Goal: Communication & Community: Ask a question

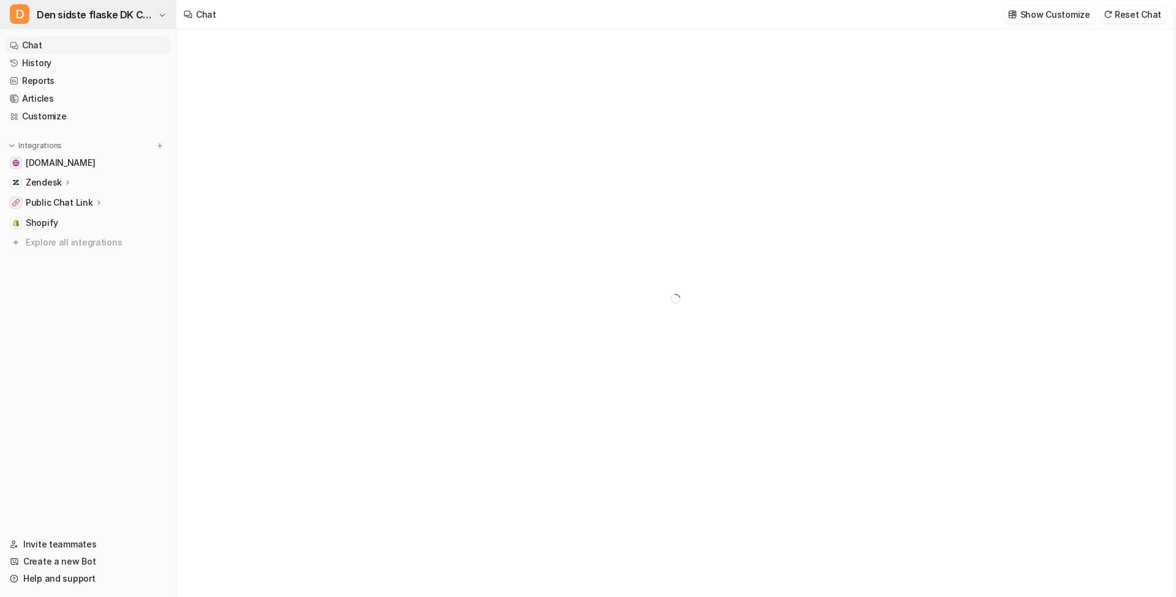
click at [94, 18] on span "Den sidste flaske DK Chatbot" at bounding box center [96, 14] width 118 height 17
type textarea "**********"
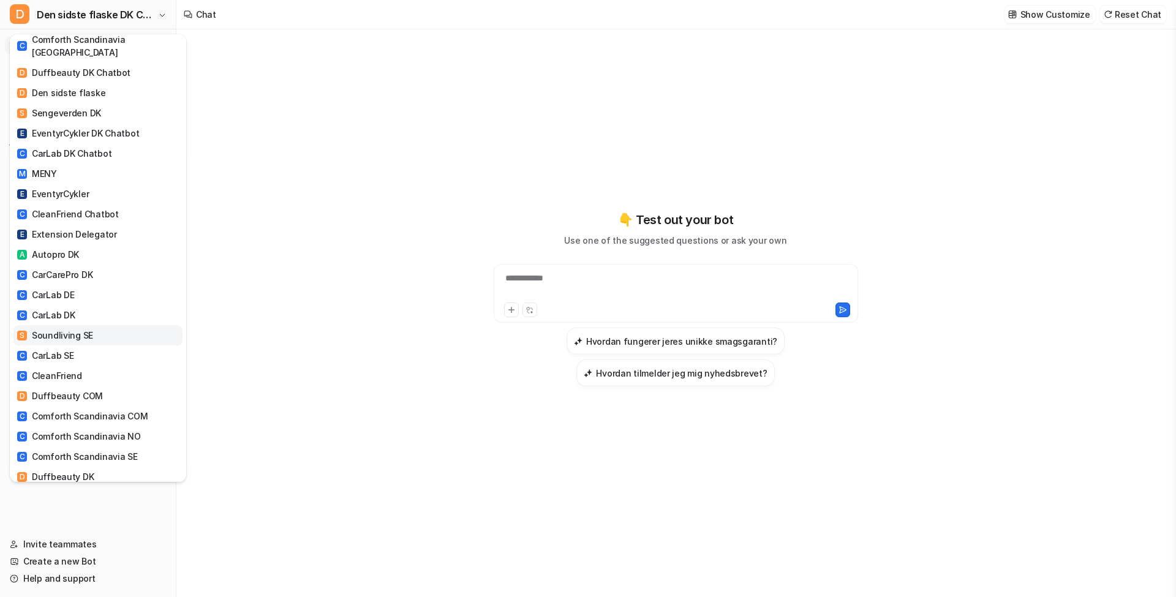
scroll to position [127, 0]
click at [126, 145] on link "C CarLab DK Chatbot" at bounding box center [97, 155] width 169 height 20
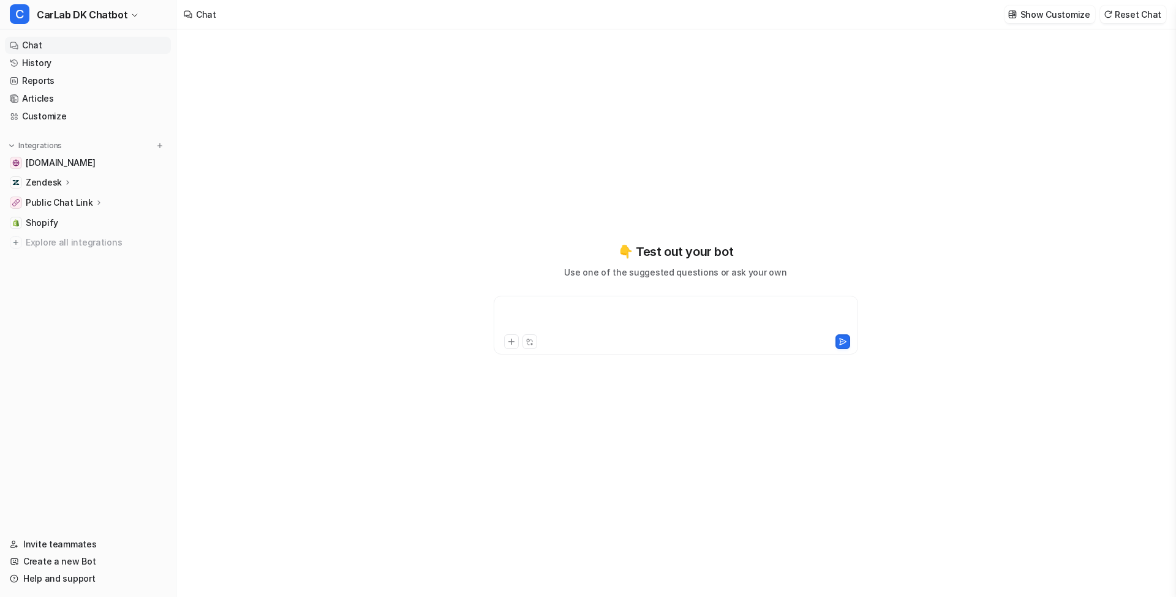
type textarea "**********"
click at [104, 186] on div "Zendesk" at bounding box center [88, 182] width 166 height 17
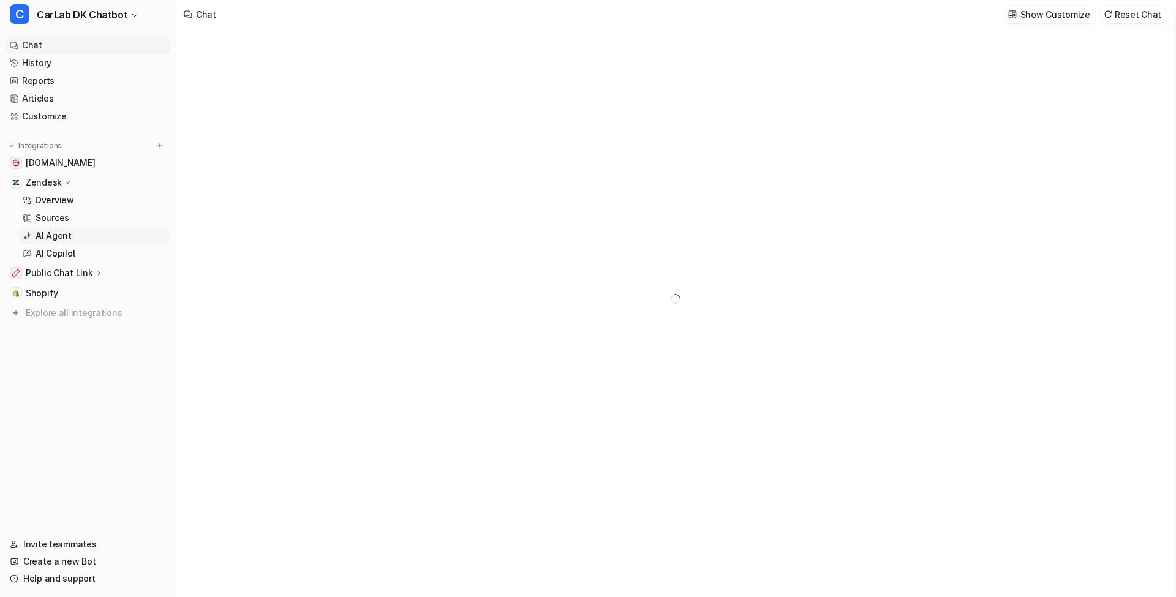
click at [65, 233] on p "AI Agent" at bounding box center [54, 236] width 36 height 12
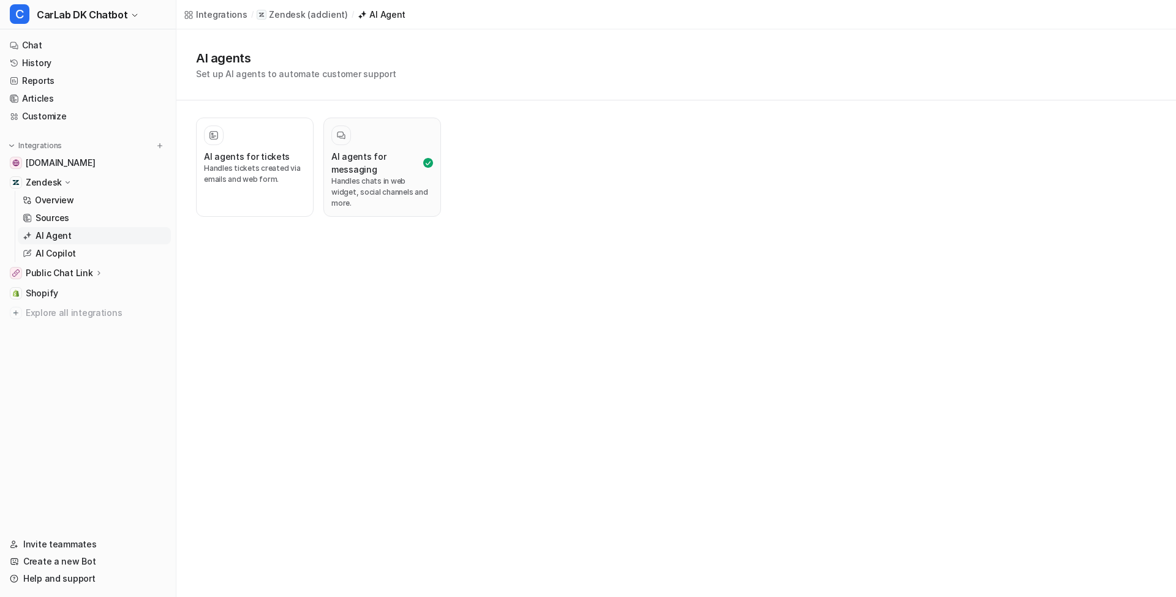
click at [393, 178] on p "Handles chats in web widget, social channels and more." at bounding box center [382, 192] width 102 height 33
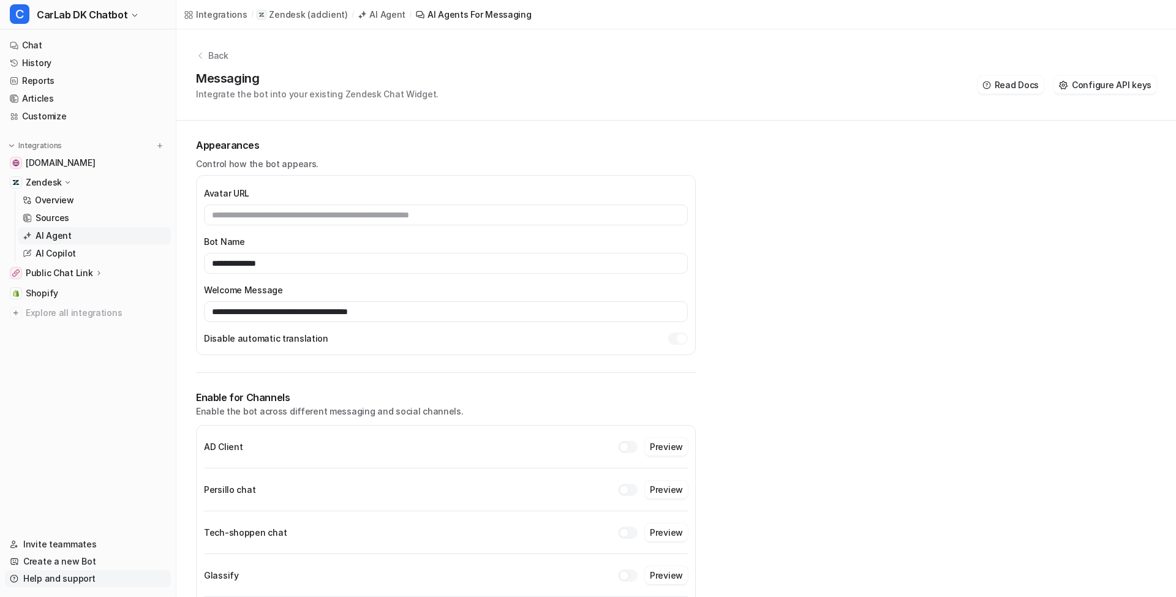
click at [63, 577] on link "Help and support" at bounding box center [88, 578] width 166 height 17
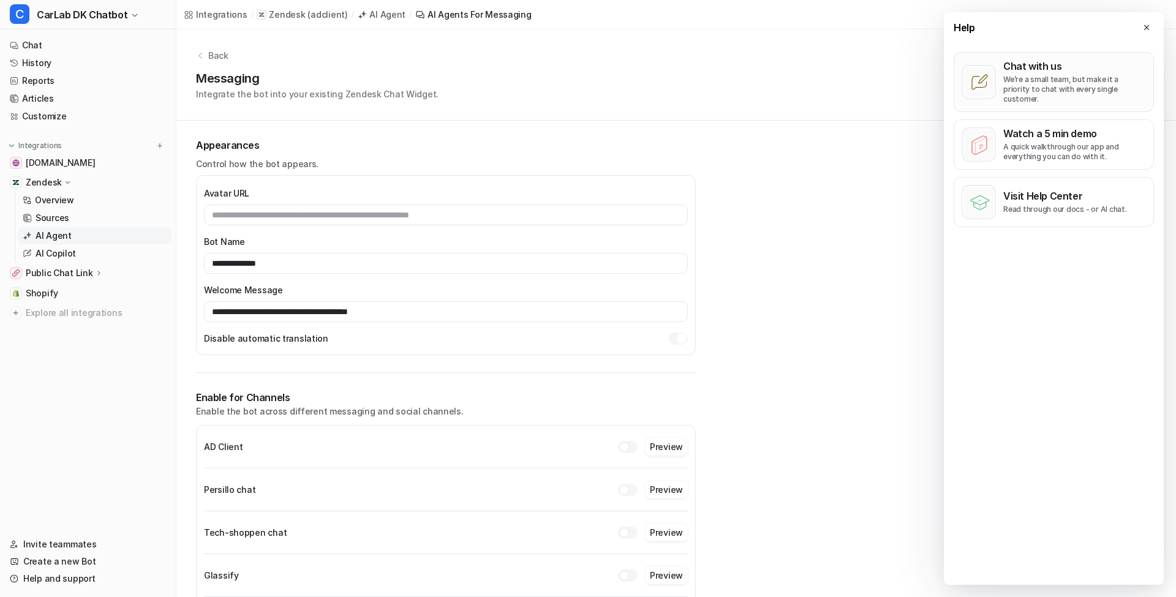
click at [1064, 89] on p "We’re a small team, but make it a priority to chat with every single customer." at bounding box center [1074, 89] width 143 height 29
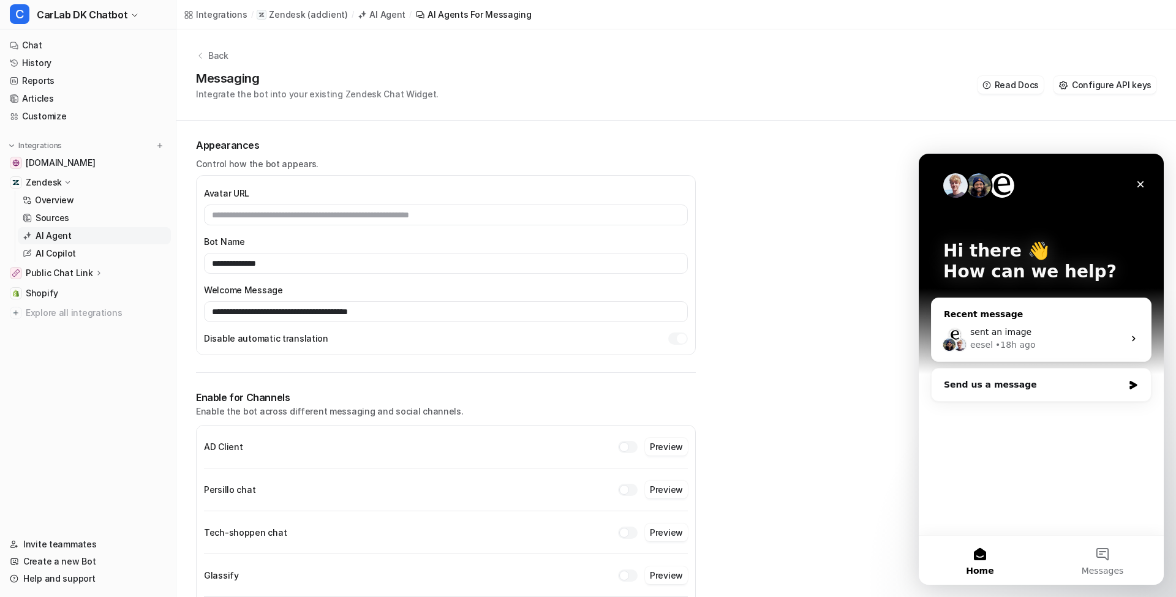
click at [1041, 329] on div "sent an image" at bounding box center [1047, 332] width 154 height 13
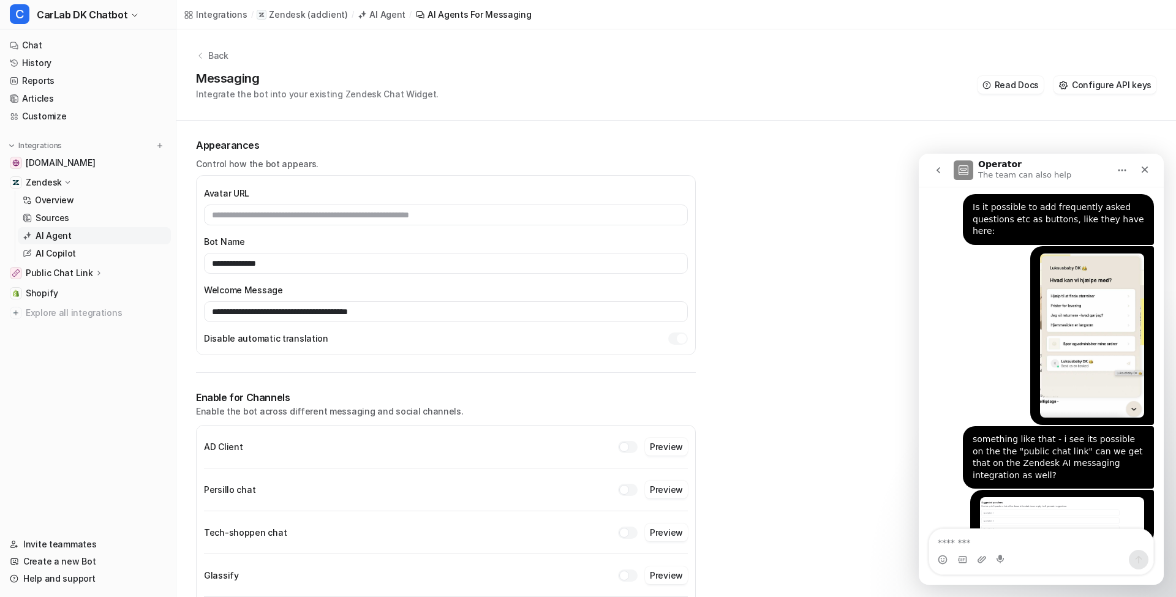
scroll to position [182, 0]
click at [940, 168] on icon "go back" at bounding box center [939, 170] width 4 height 6
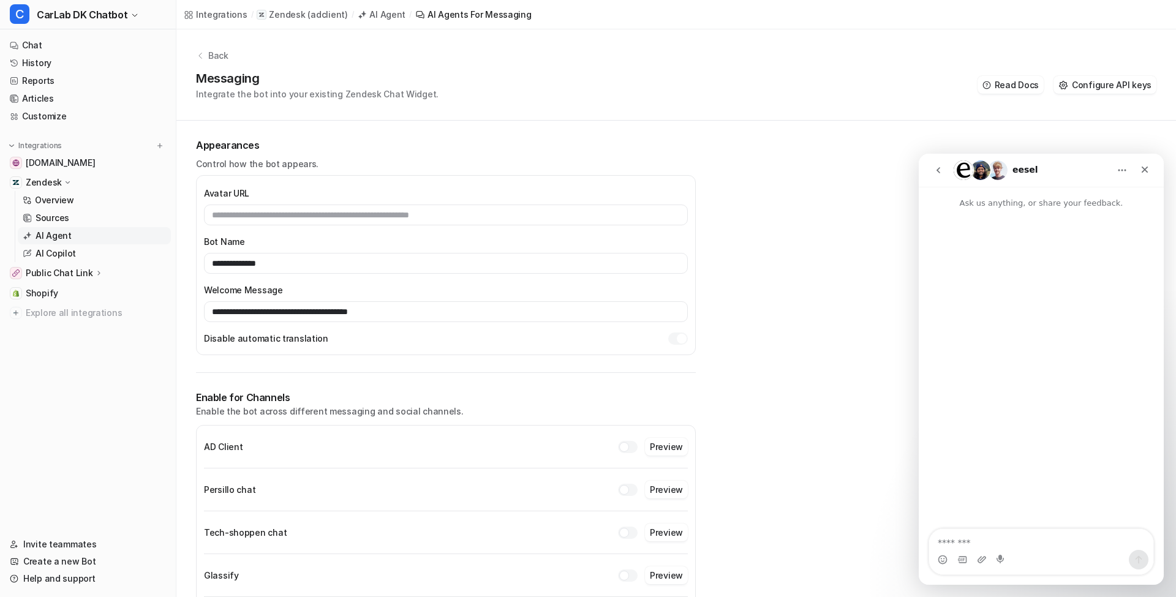
scroll to position [0, 0]
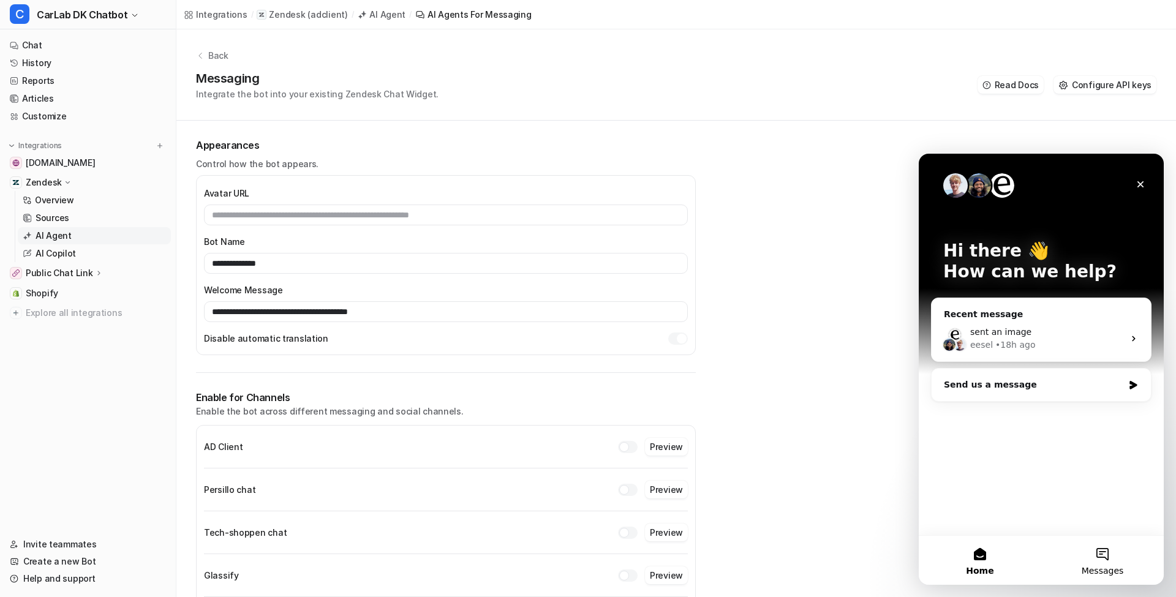
click at [1121, 562] on button "Messages" at bounding box center [1102, 560] width 123 height 49
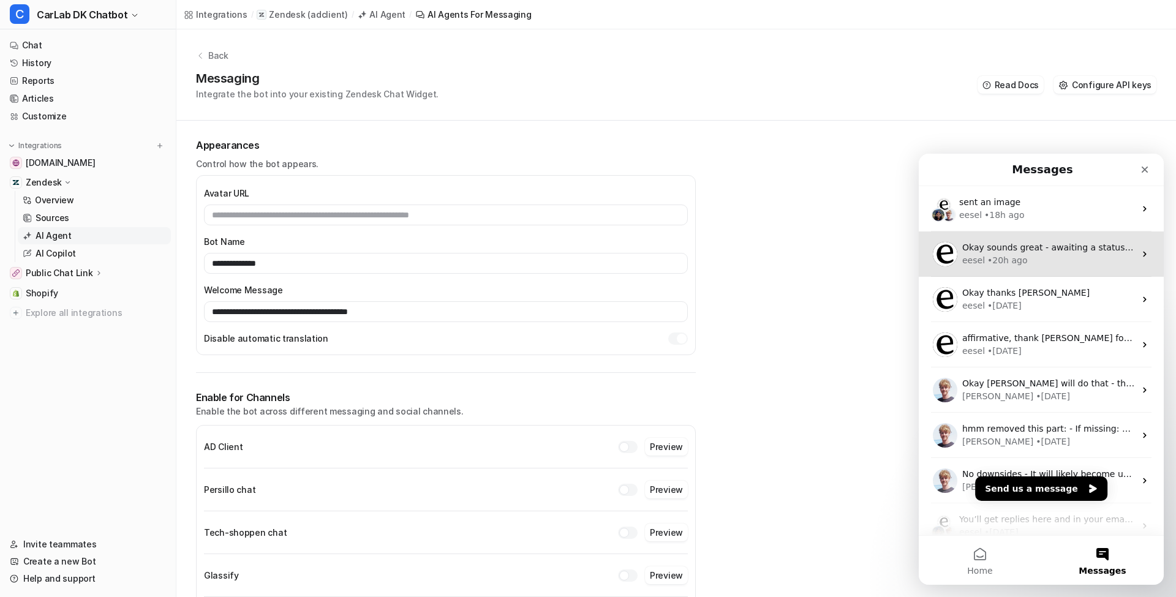
click at [1081, 249] on span "Okay sounds great - awaiting a status update then!§" at bounding box center [1074, 248] width 225 height 10
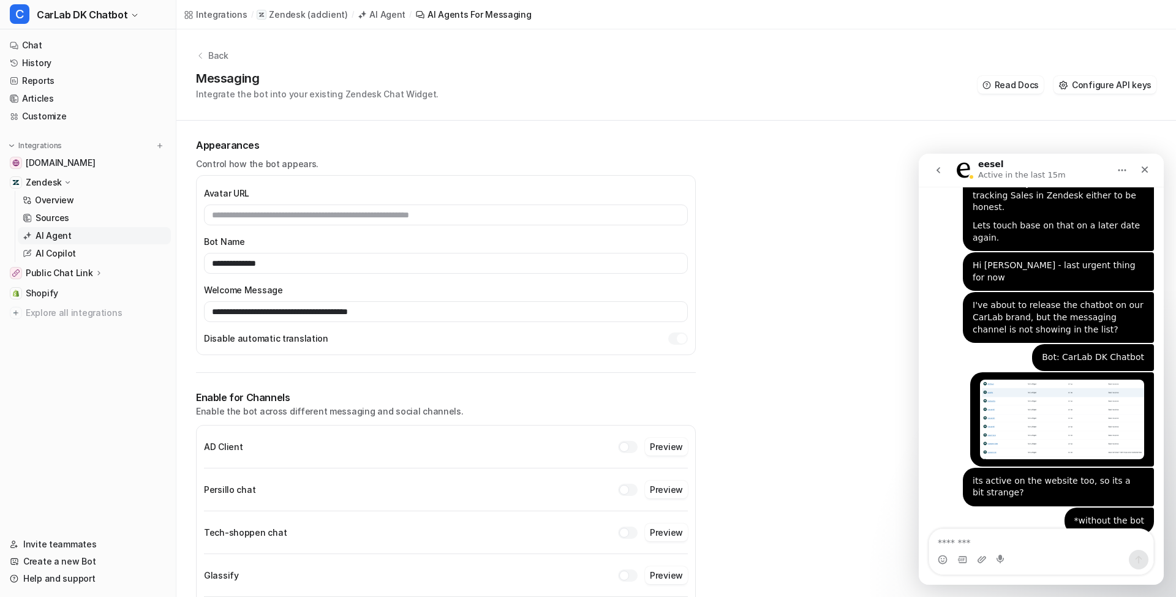
scroll to position [1799, 0]
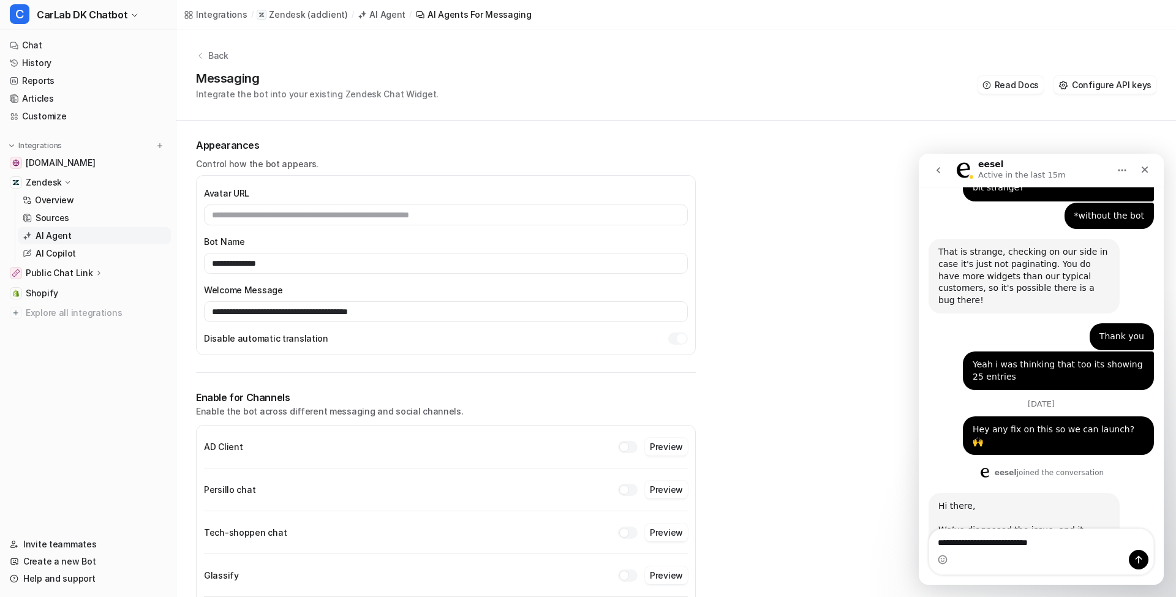
type textarea "**********"
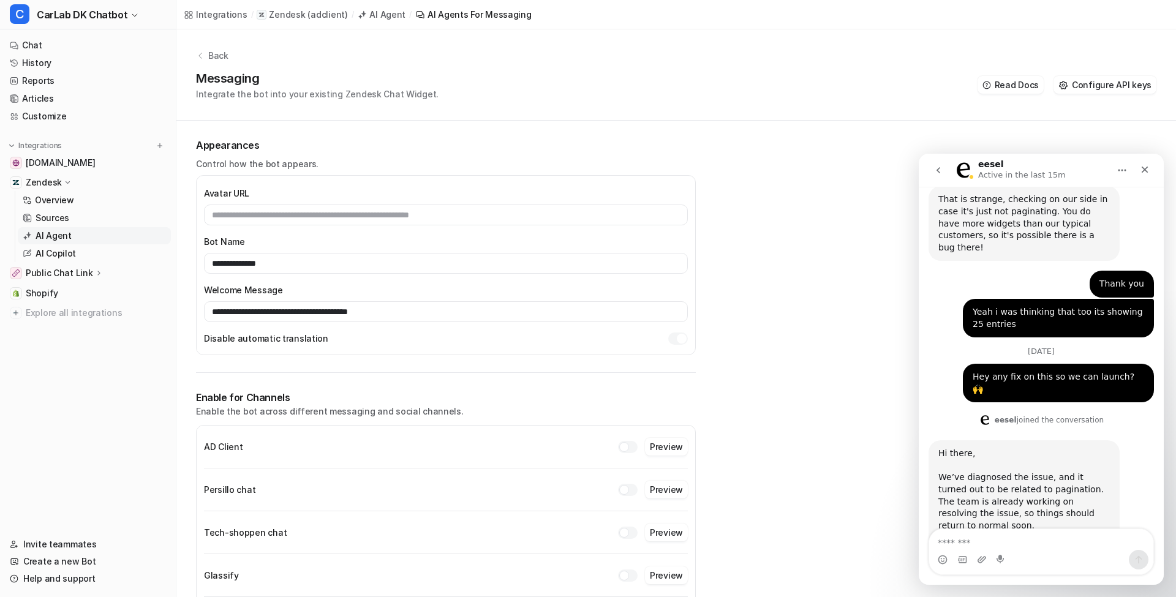
click at [939, 169] on icon "go back" at bounding box center [939, 170] width 4 height 6
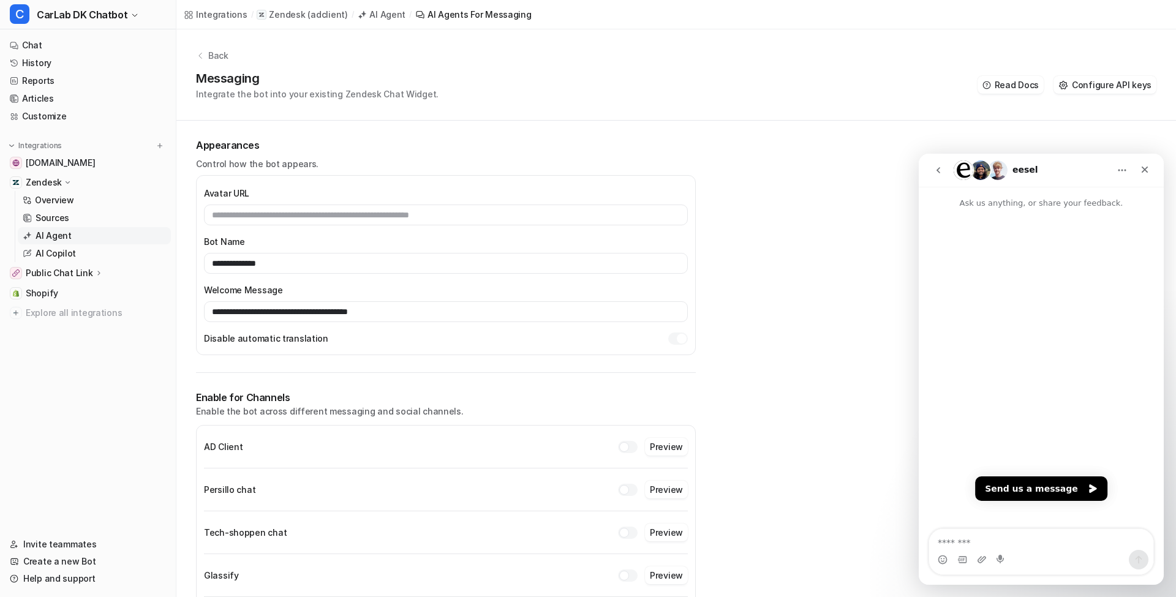
scroll to position [0, 0]
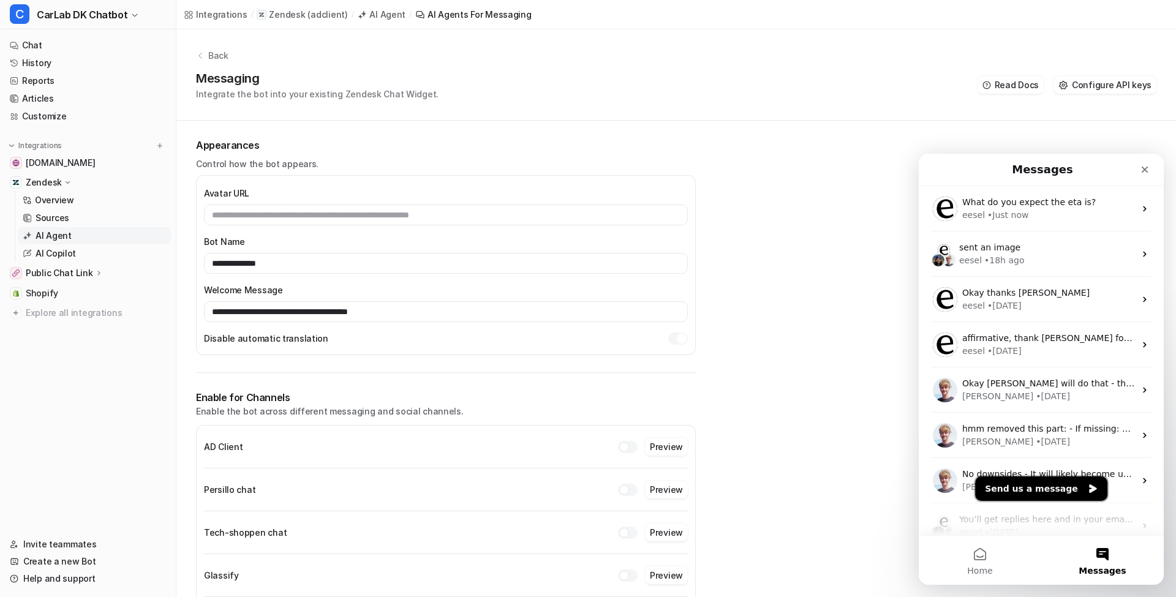
drag, startPoint x: 1043, startPoint y: 491, endPoint x: 1060, endPoint y: 491, distance: 17.8
click at [1043, 491] on button "Send us a message" at bounding box center [1041, 489] width 132 height 25
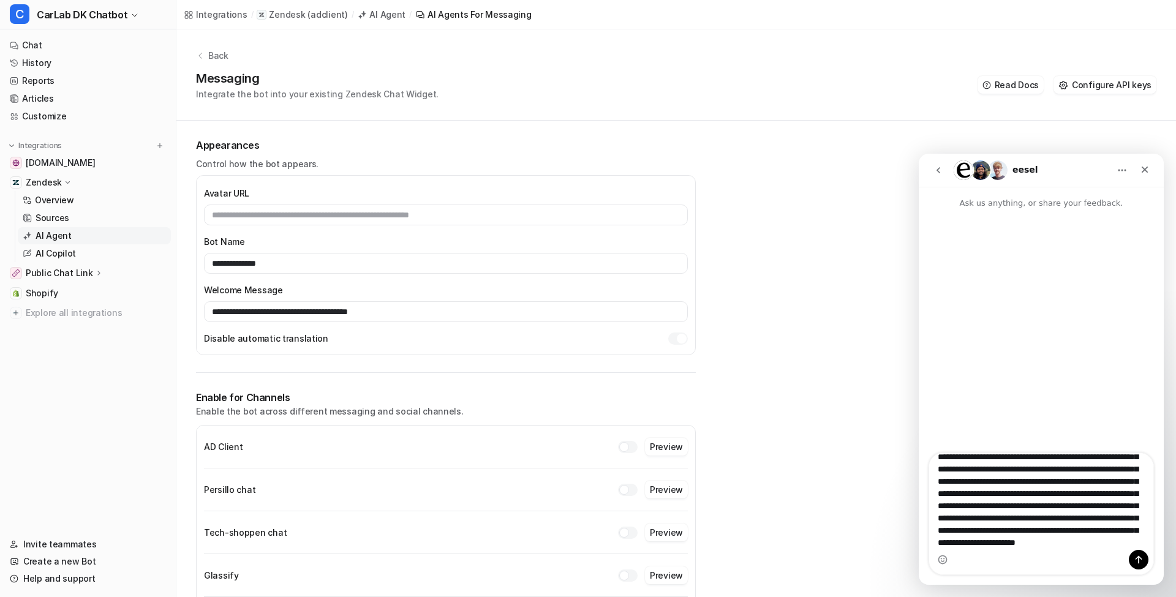
scroll to position [105, 0]
type textarea "**********"
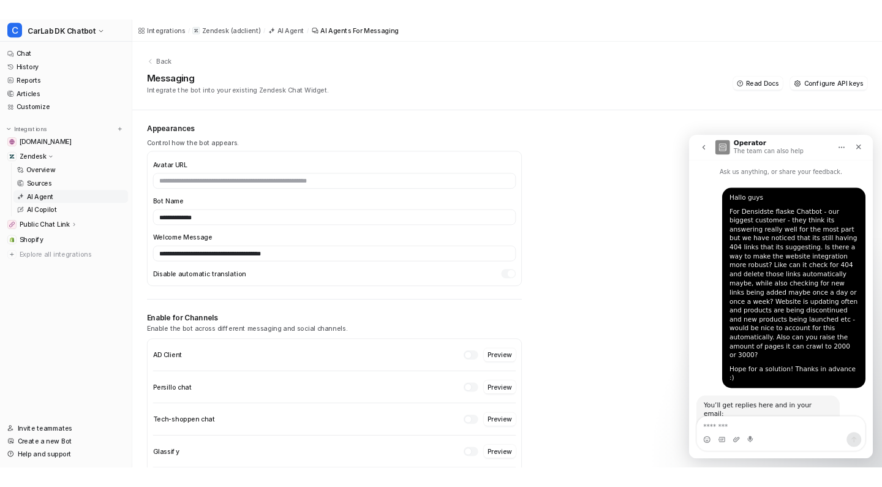
scroll to position [34, 0]
